Goal: Information Seeking & Learning: Find specific fact

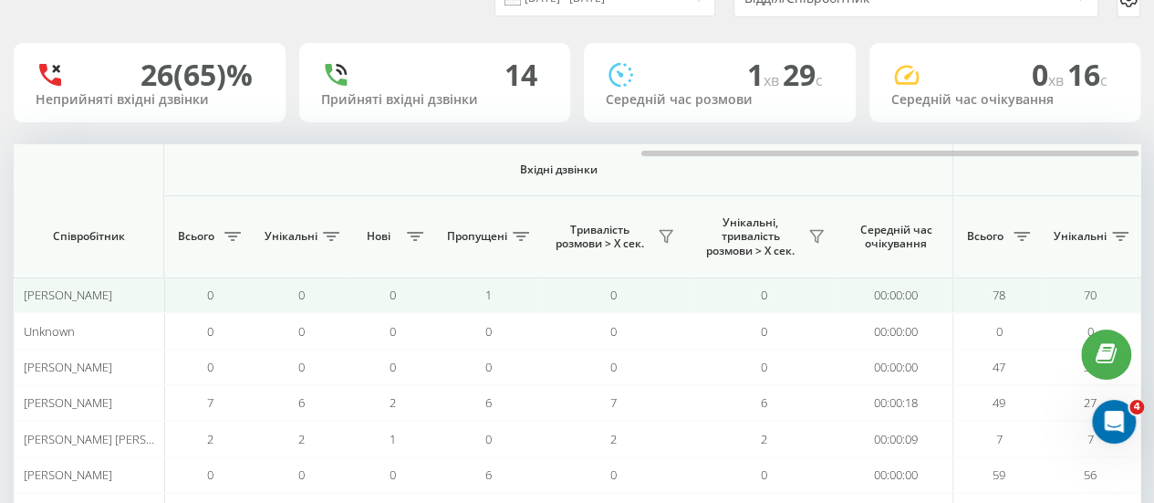
scroll to position [0, 1419]
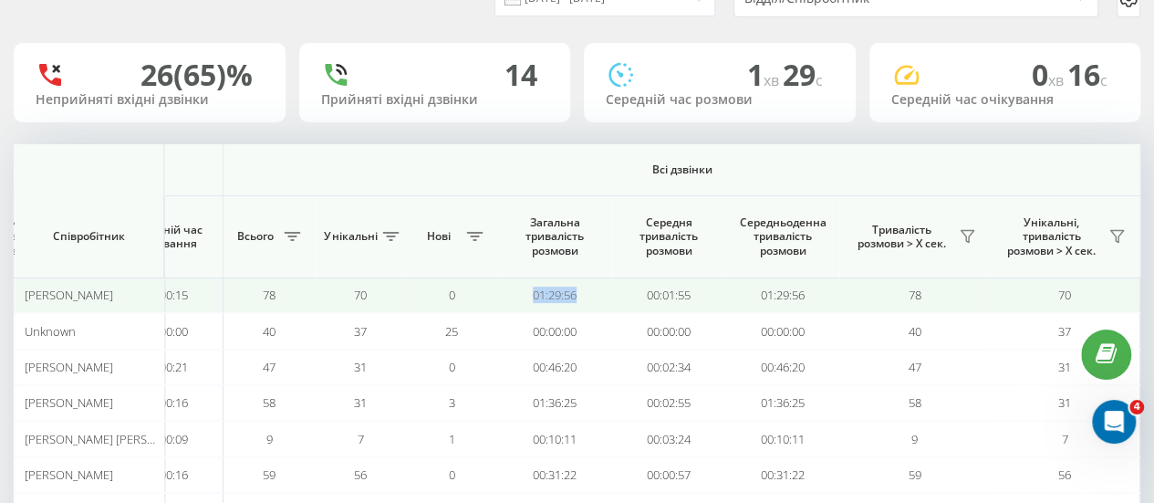
drag, startPoint x: 608, startPoint y: 286, endPoint x: 527, endPoint y: 289, distance: 81.2
click at [527, 289] on td "01:29:56" at bounding box center [554, 295] width 114 height 36
copy td "01:29:56"
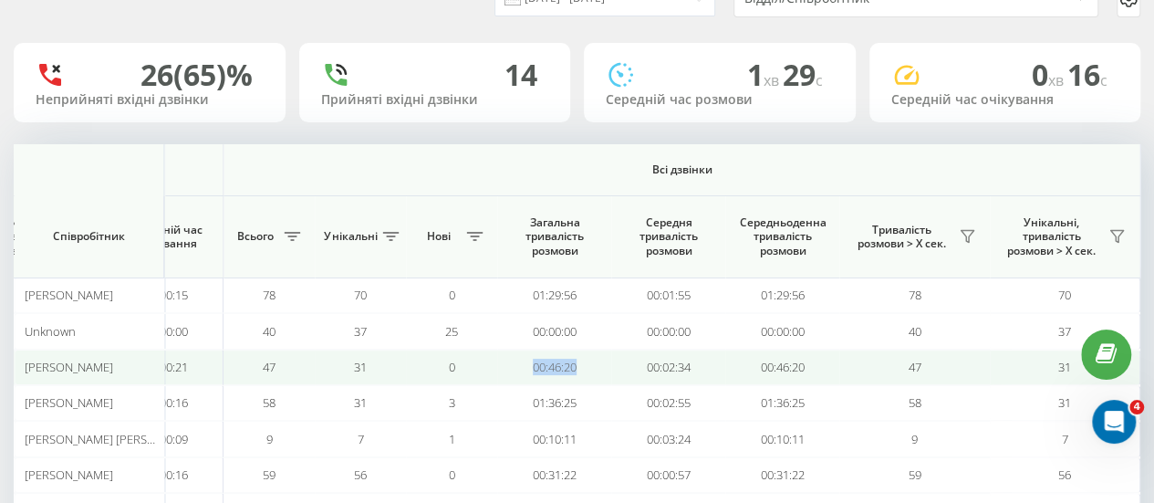
drag, startPoint x: 587, startPoint y: 371, endPoint x: 485, endPoint y: 369, distance: 101.3
copy tr "00:46:20"
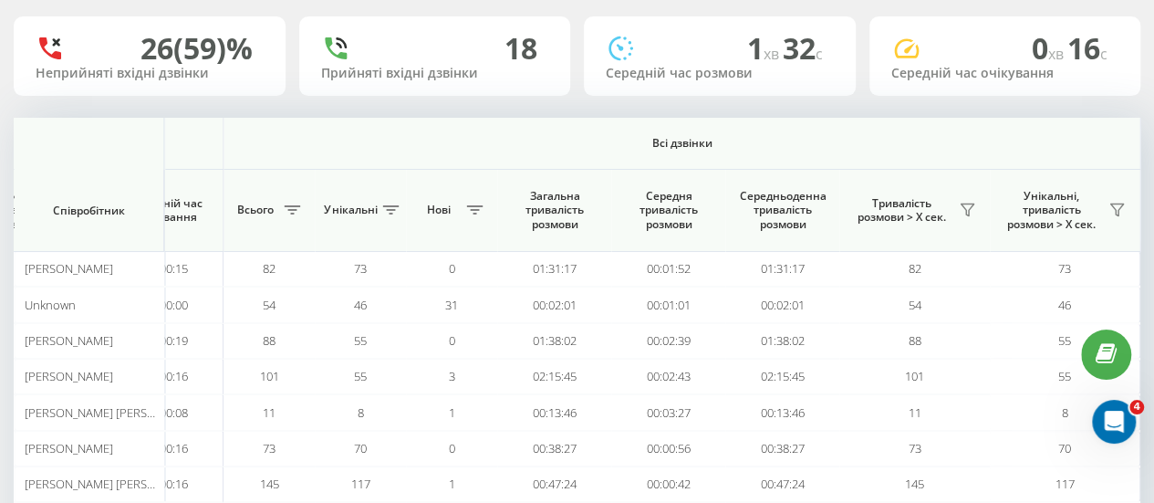
scroll to position [117, 0]
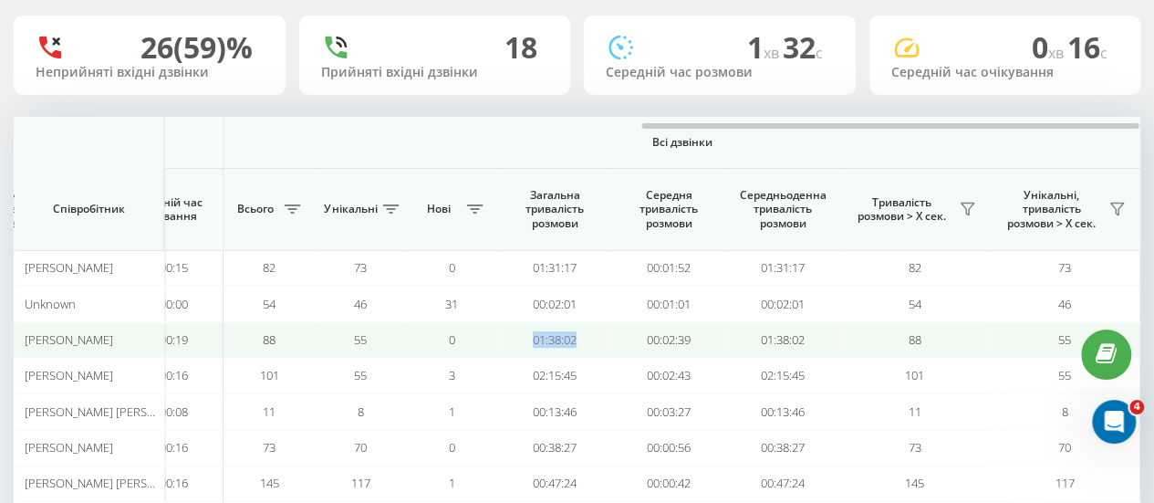
drag, startPoint x: 589, startPoint y: 342, endPoint x: 476, endPoint y: 339, distance: 113.2
copy tr "01:38:02"
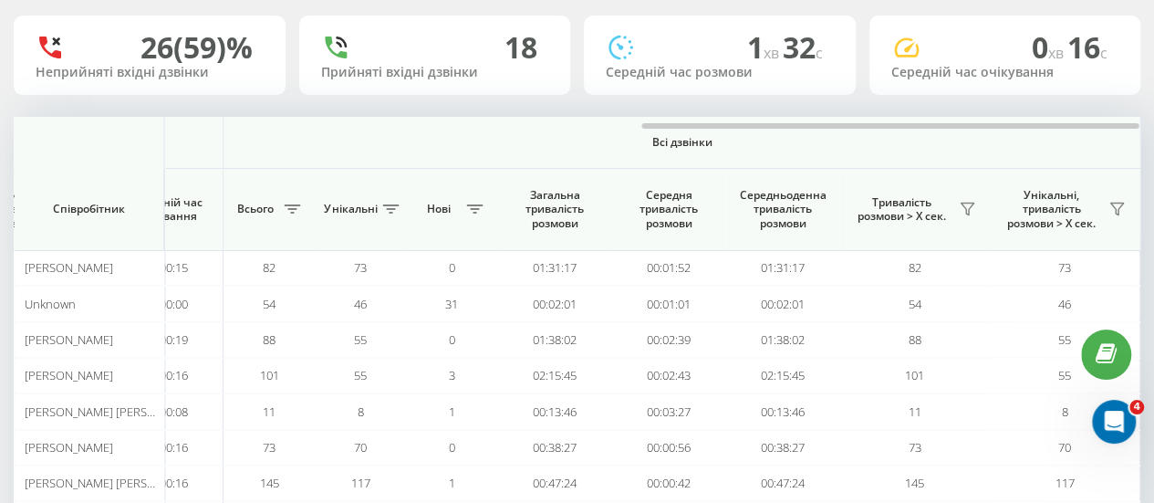
click at [598, 245] on th "Загальна тривалість розмови" at bounding box center [554, 210] width 114 height 82
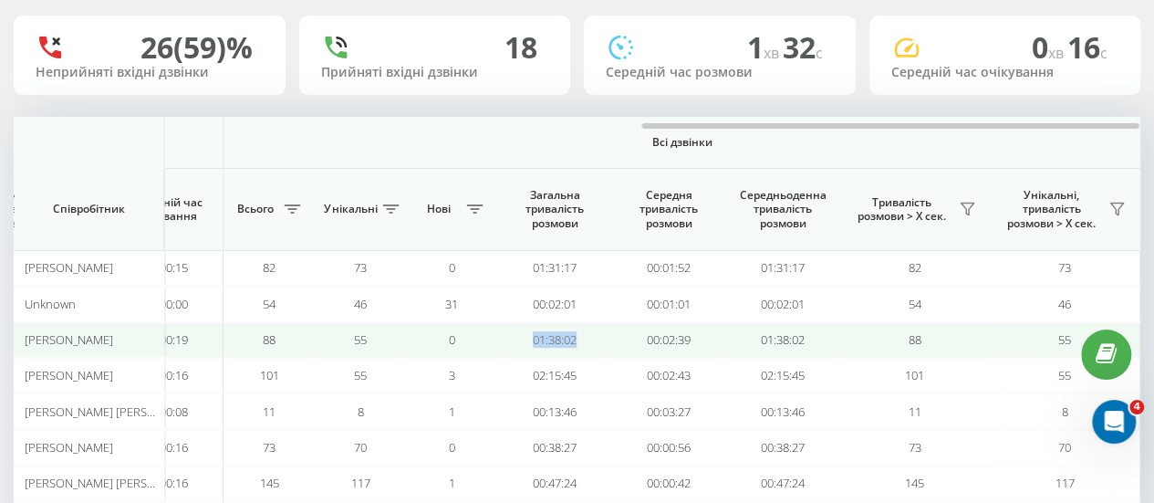
drag, startPoint x: 586, startPoint y: 331, endPoint x: 502, endPoint y: 337, distance: 84.1
click at [502, 337] on td "01:38:02" at bounding box center [554, 340] width 114 height 36
copy td "01:38:02"
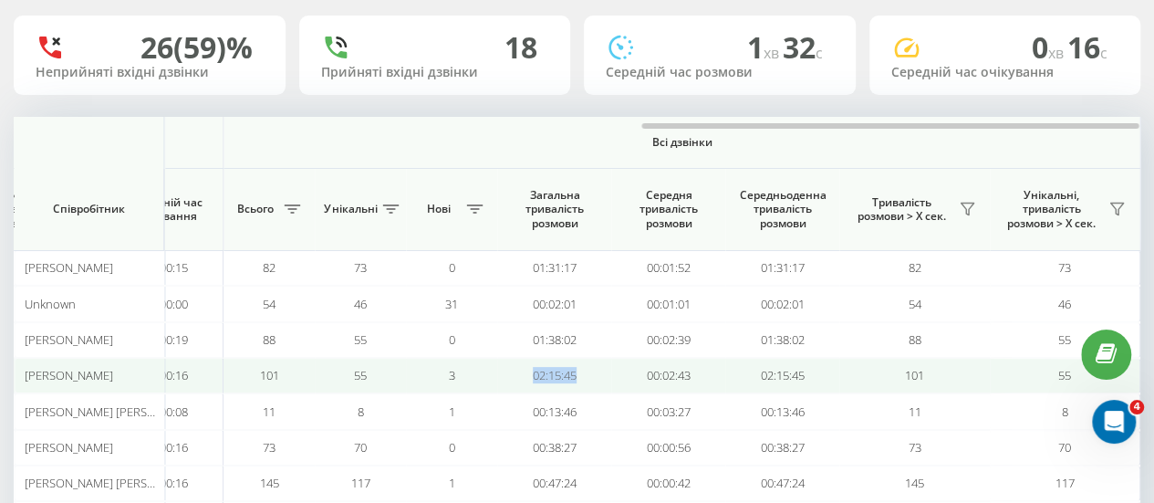
drag, startPoint x: 589, startPoint y: 371, endPoint x: 485, endPoint y: 366, distance: 104.1
copy tr "02:15:45"
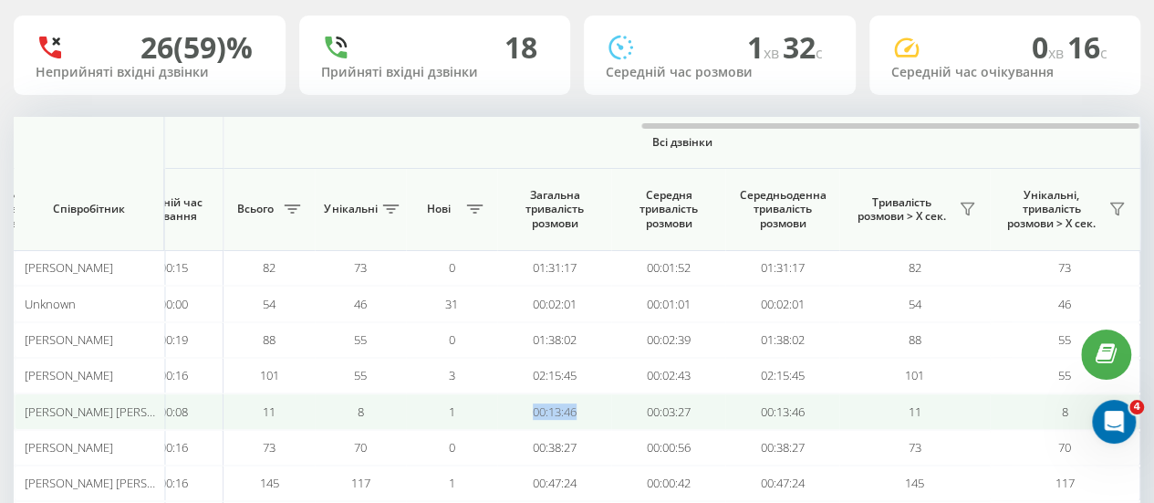
drag, startPoint x: 595, startPoint y: 410, endPoint x: 505, endPoint y: 406, distance: 89.5
click at [505, 406] on td "00:13:46" at bounding box center [554, 411] width 114 height 36
copy td "00:13:46"
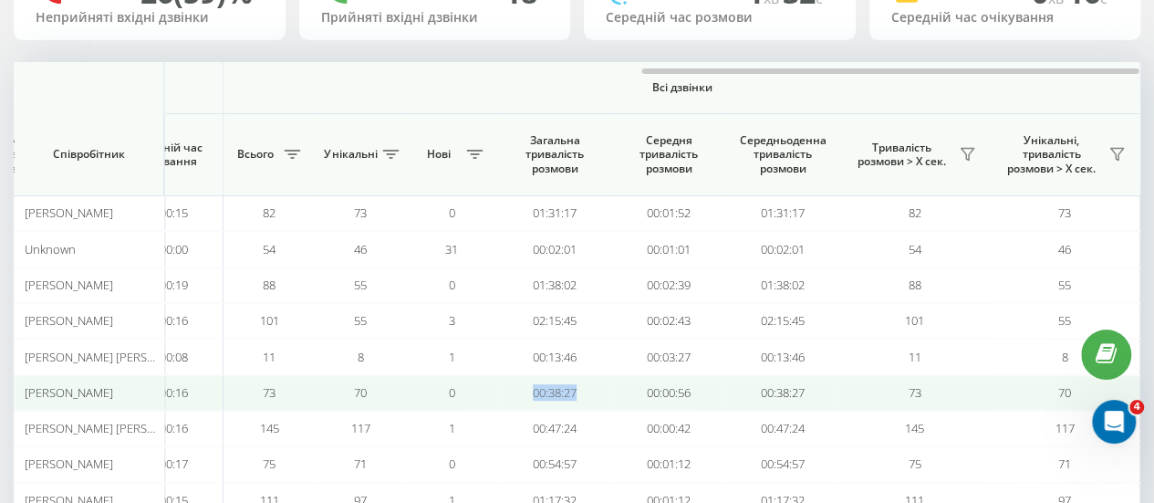
drag, startPoint x: 588, startPoint y: 394, endPoint x: 504, endPoint y: 391, distance: 84.0
click at [504, 391] on td "00:38:27" at bounding box center [554, 393] width 114 height 36
copy td "00:38:27"
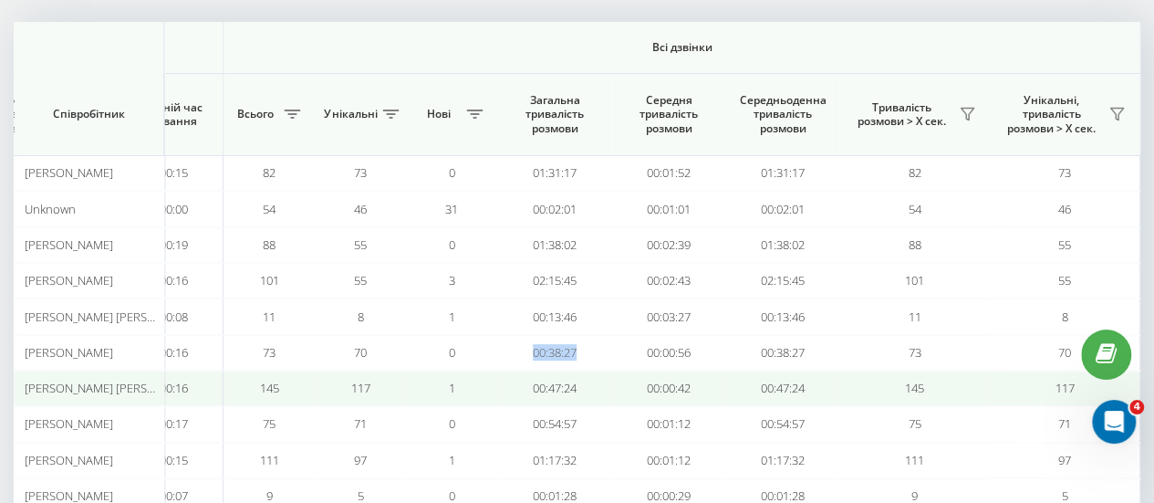
scroll to position [220, 0]
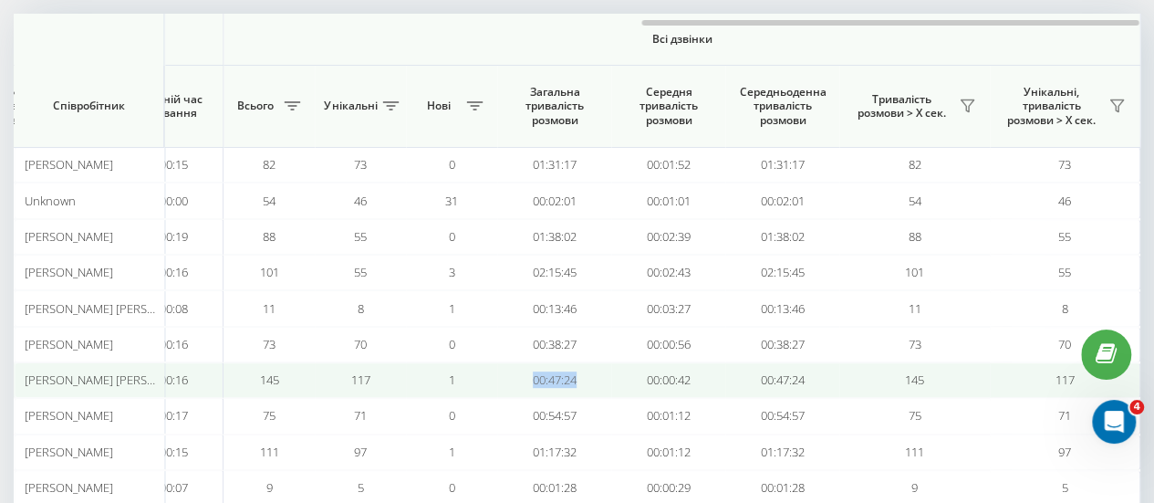
drag, startPoint x: 581, startPoint y: 377, endPoint x: 520, endPoint y: 379, distance: 61.1
click at [520, 379] on td "00:47:24" at bounding box center [554, 380] width 114 height 36
copy td "00:47:24"
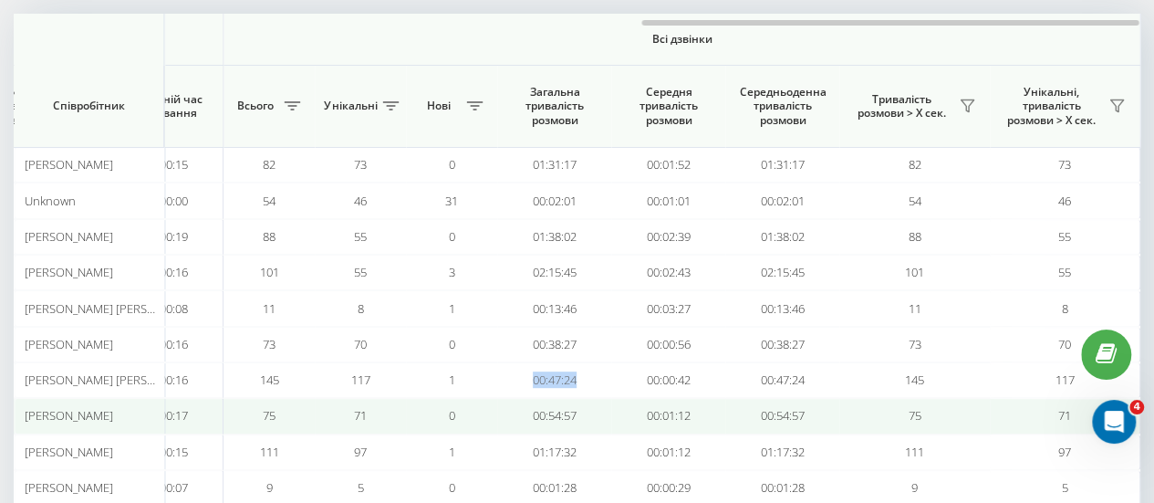
scroll to position [255, 0]
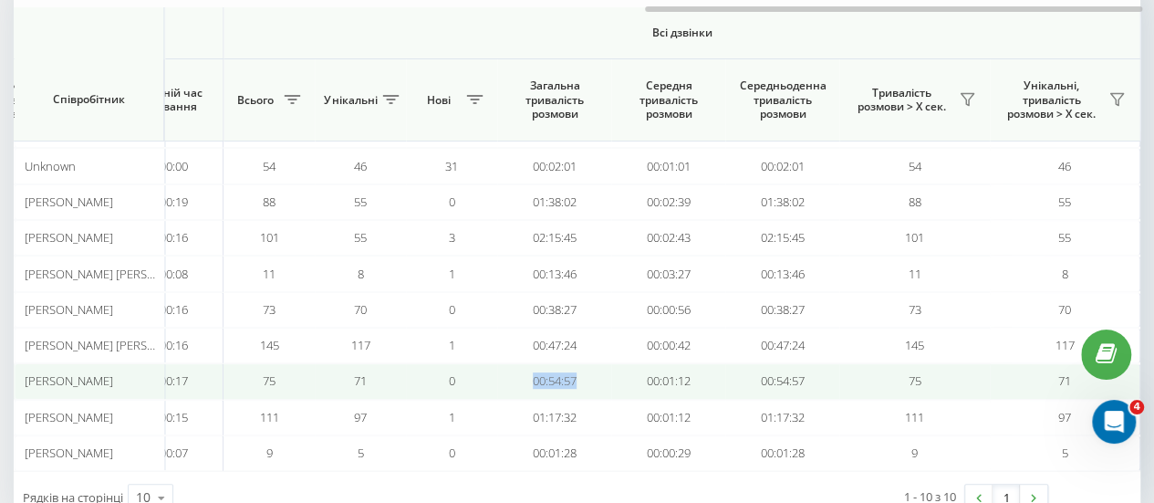
drag, startPoint x: 593, startPoint y: 377, endPoint x: 494, endPoint y: 388, distance: 100.0
copy tr "00:54:57"
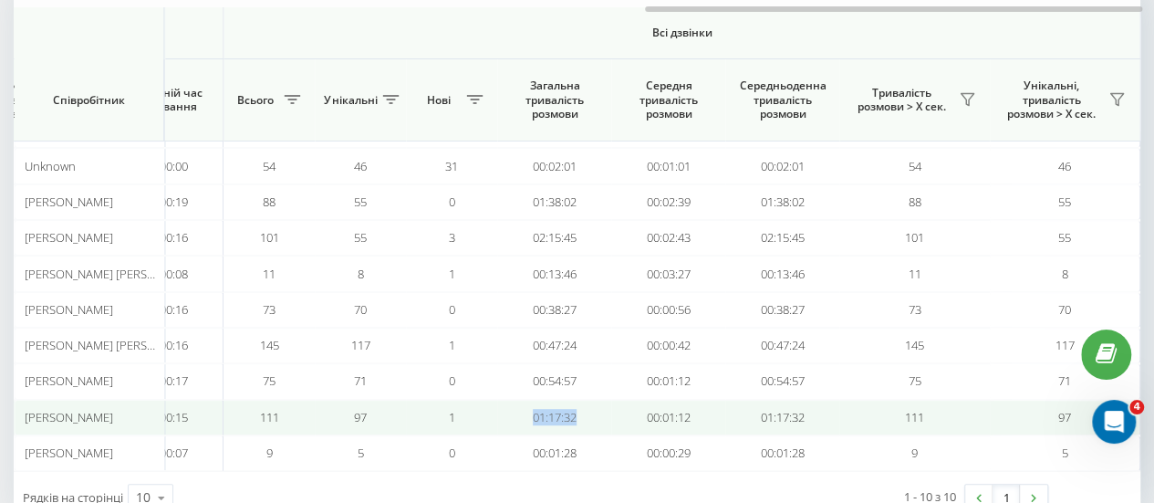
drag, startPoint x: 600, startPoint y: 408, endPoint x: 494, endPoint y: 411, distance: 105.9
copy tr "01:17:32"
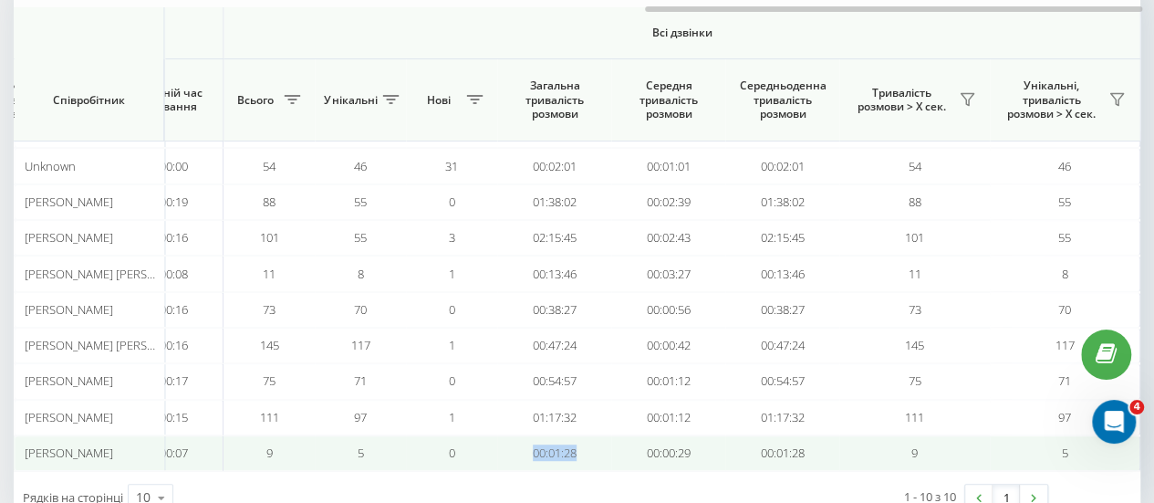
drag, startPoint x: 606, startPoint y: 449, endPoint x: 518, endPoint y: 452, distance: 87.6
click at [518, 452] on td "00:01:28" at bounding box center [554, 453] width 114 height 36
copy td "00:01:28"
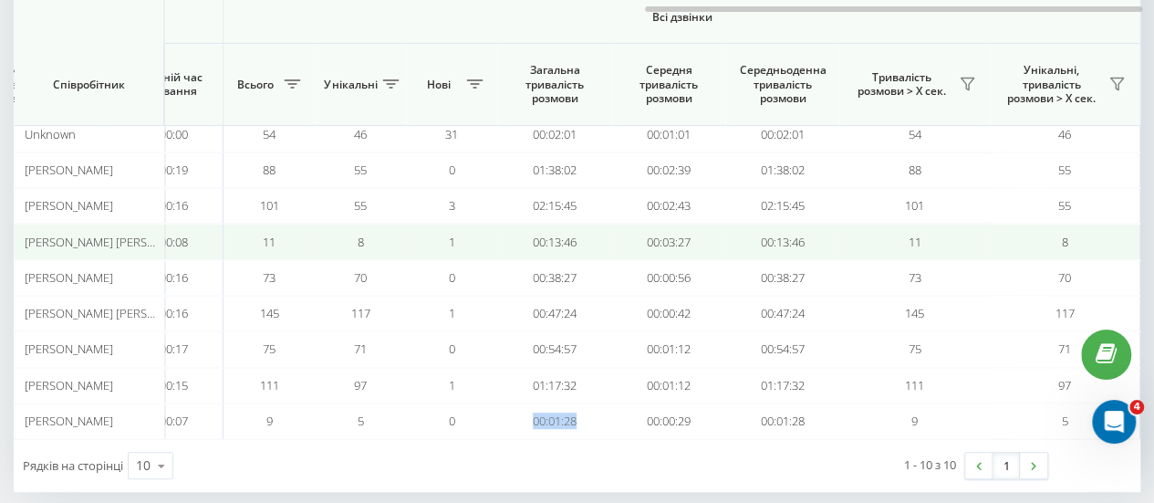
scroll to position [270, 0]
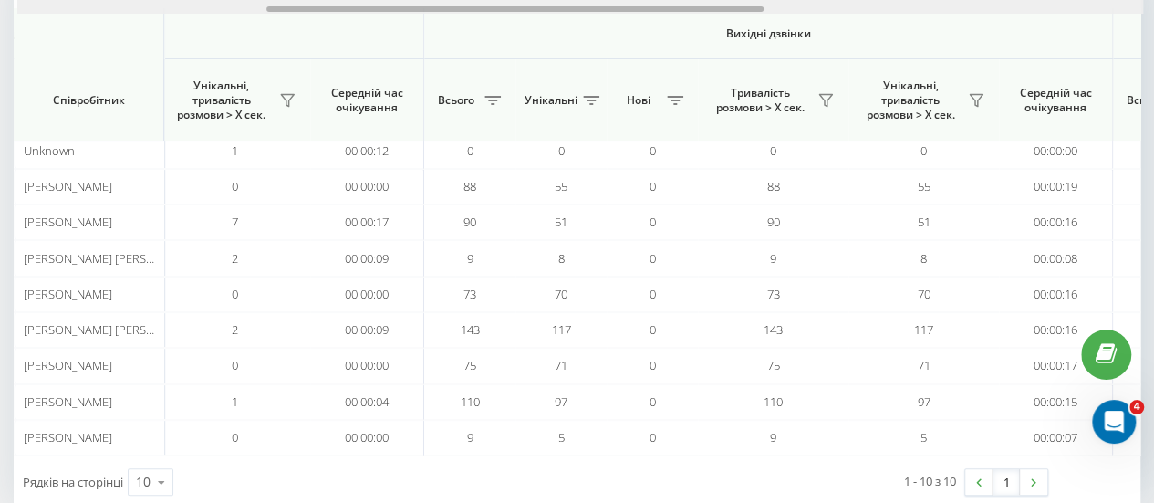
drag, startPoint x: 764, startPoint y: 6, endPoint x: 359, endPoint y: -5, distance: 405.2
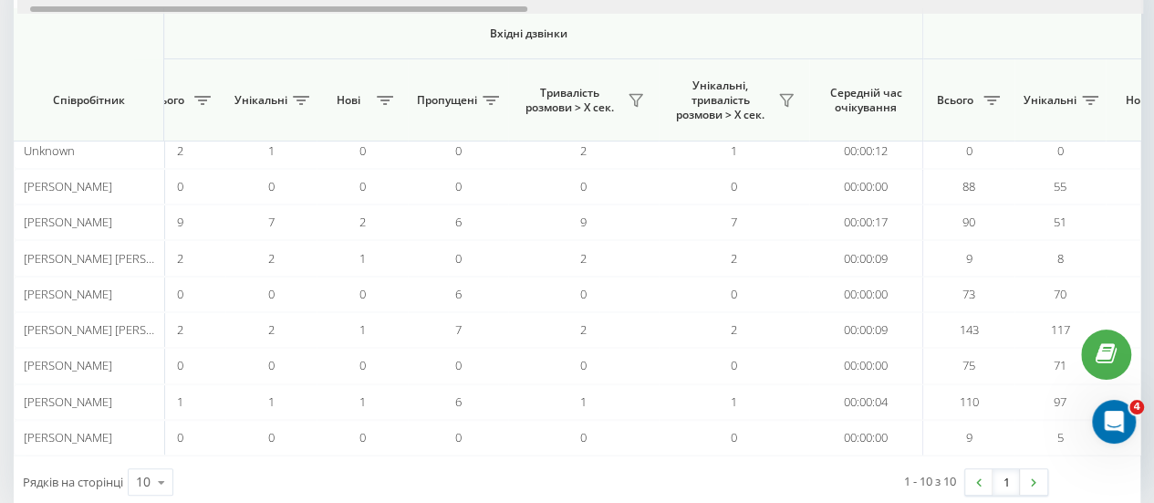
scroll to position [0, 0]
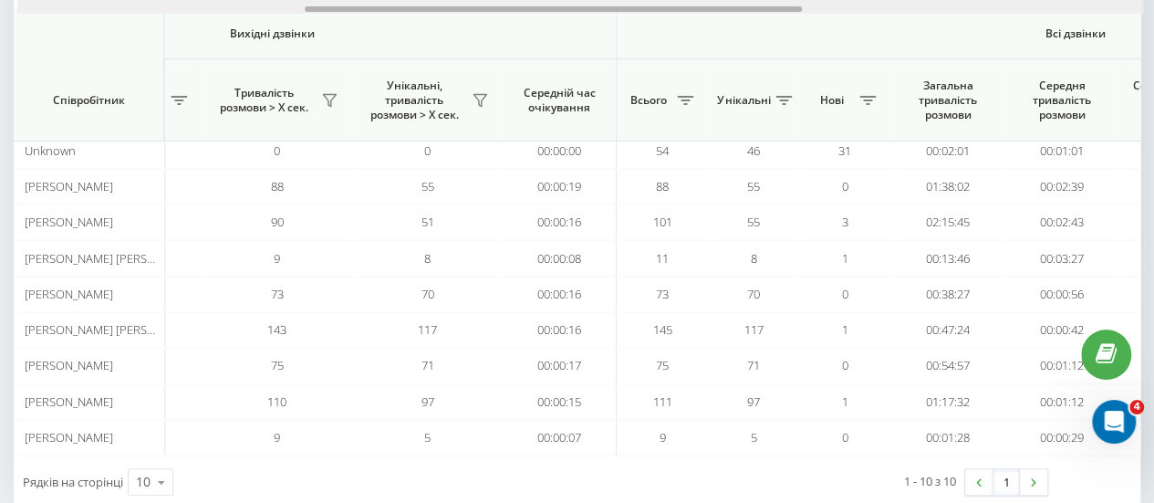
drag, startPoint x: 388, startPoint y: 9, endPoint x: 674, endPoint y: 47, distance: 288.9
click at [674, 47] on div "Вхідні дзвінки Вихідні дзвінки Всі дзвінки Співробітник Всього Унікальні Нові П…" at bounding box center [577, 210] width 1127 height 492
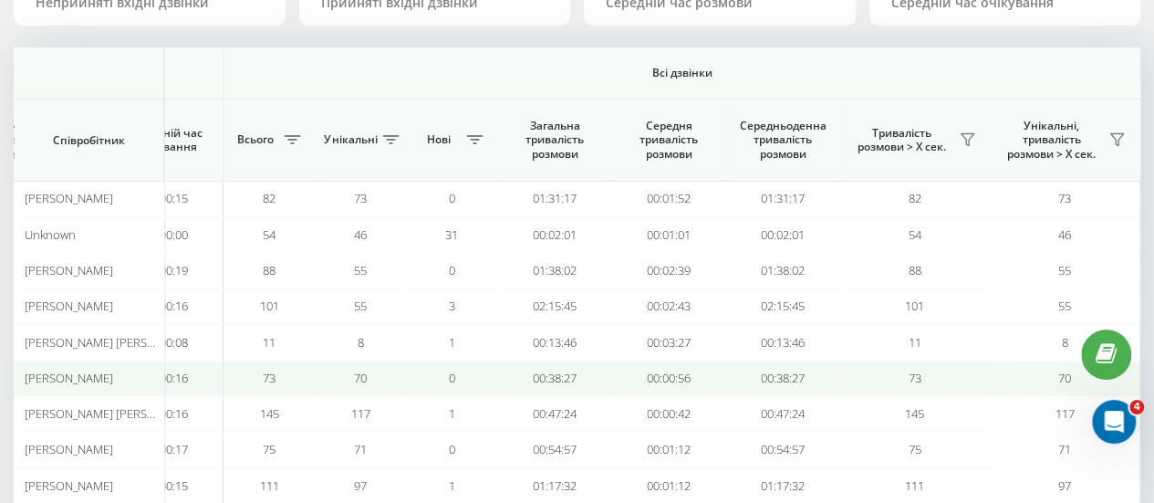
scroll to position [196, 0]
